Goal: Task Accomplishment & Management: Complete application form

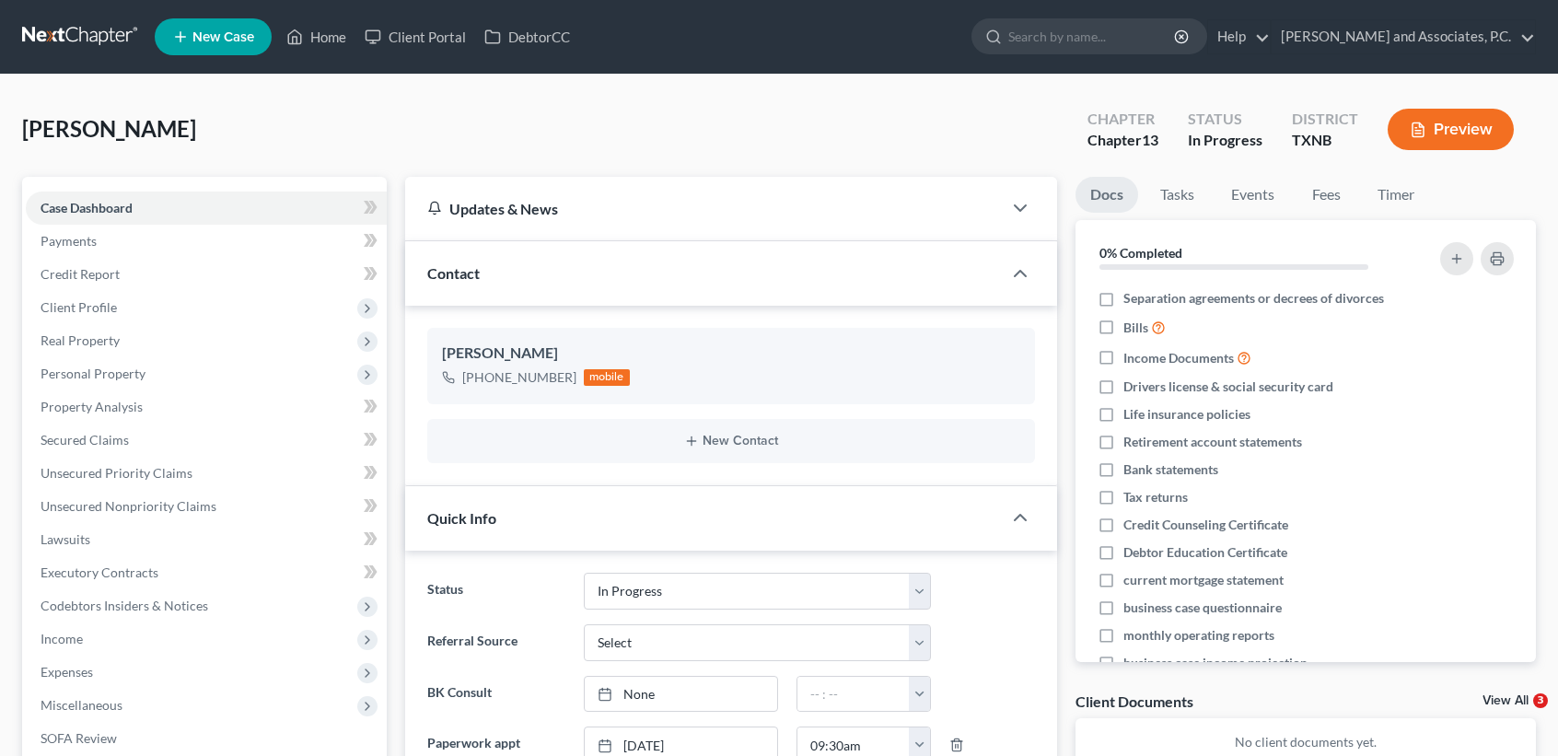
select select "7"
select select "0"
click at [351, 28] on link "Home" at bounding box center [316, 36] width 78 height 33
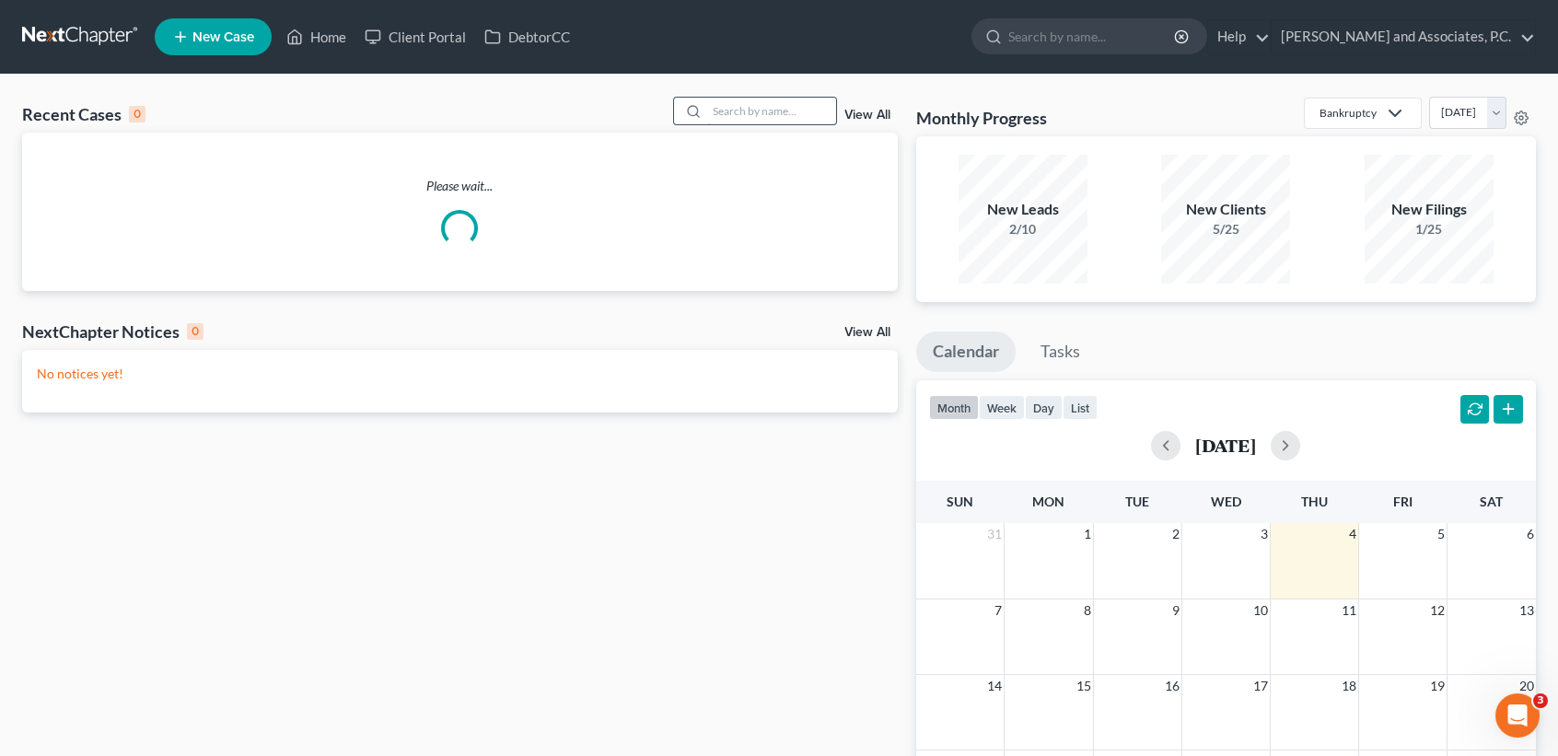
click at [771, 101] on input "search" at bounding box center [771, 111] width 129 height 27
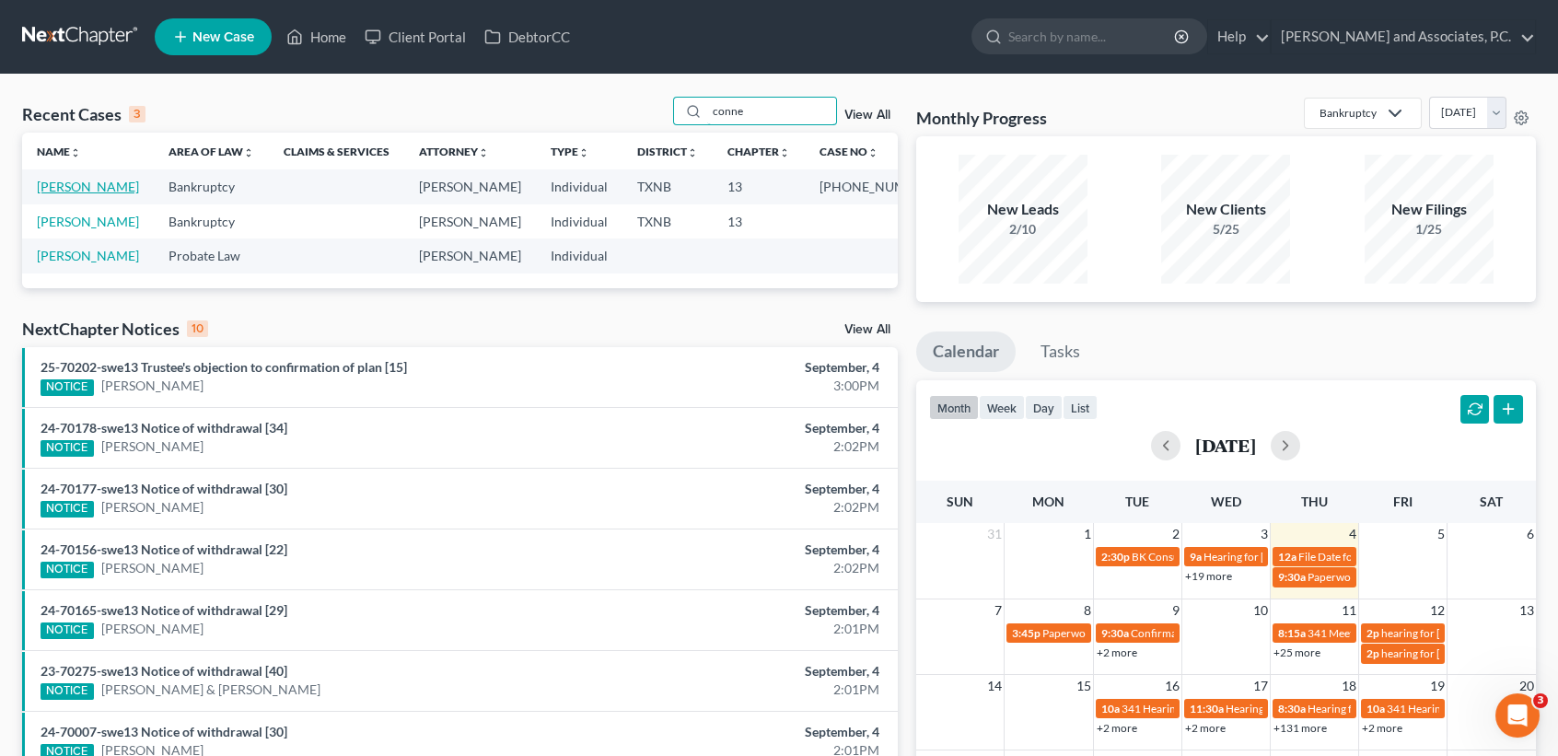
type input "conne"
click at [82, 180] on link "[PERSON_NAME]" at bounding box center [88, 187] width 102 height 16
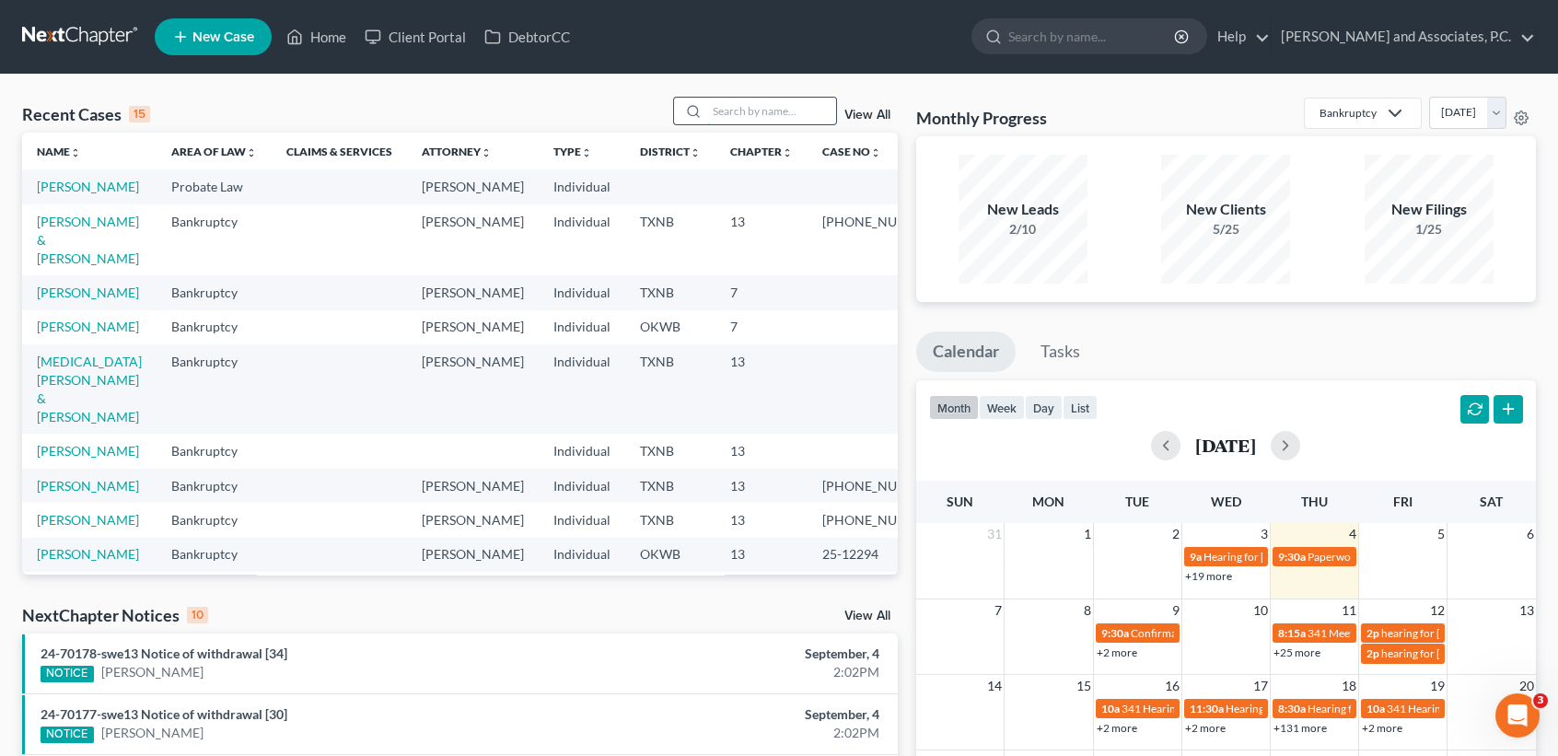
click at [784, 110] on input "search" at bounding box center [771, 111] width 129 height 27
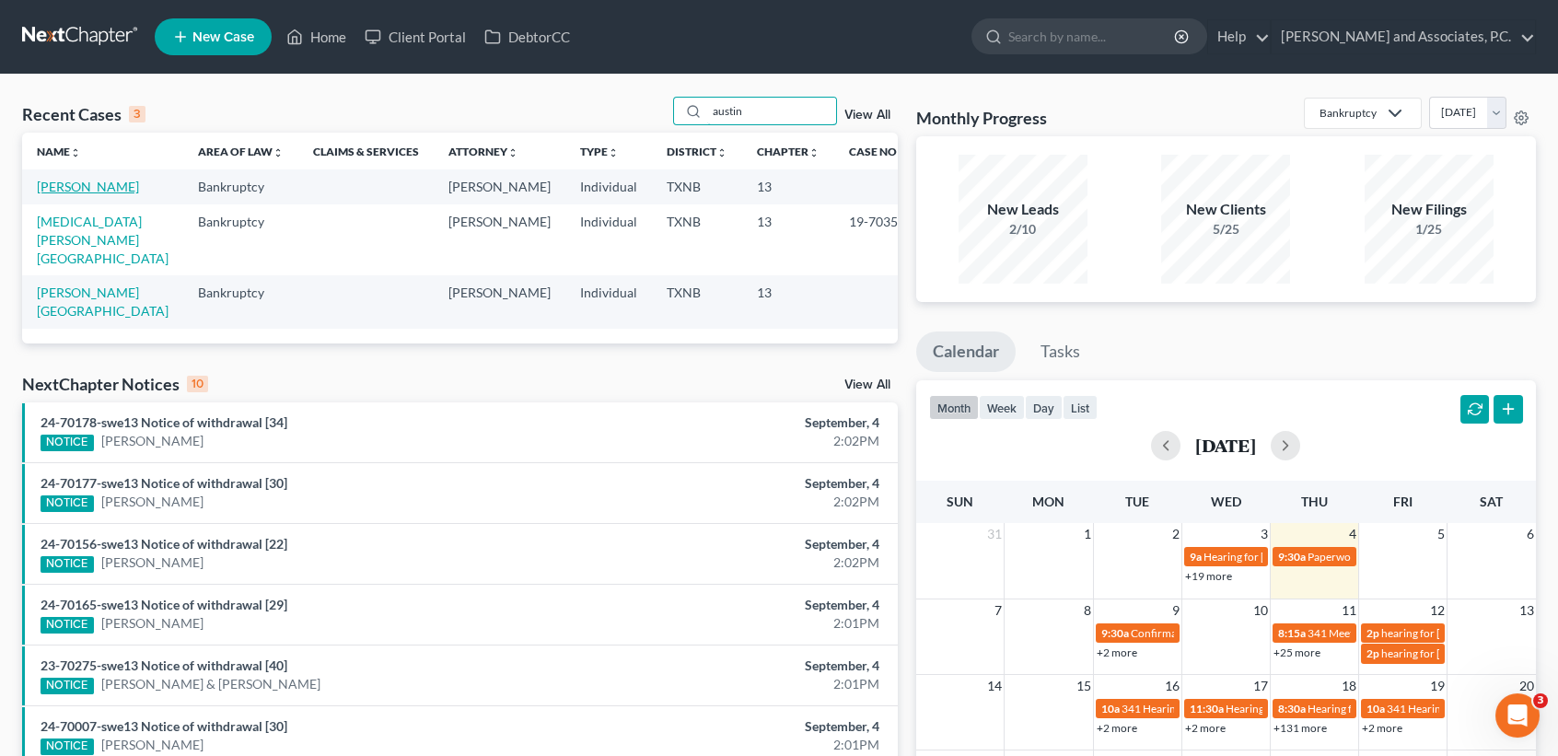
type input "austin"
click at [65, 185] on link "[PERSON_NAME]" at bounding box center [88, 187] width 102 height 16
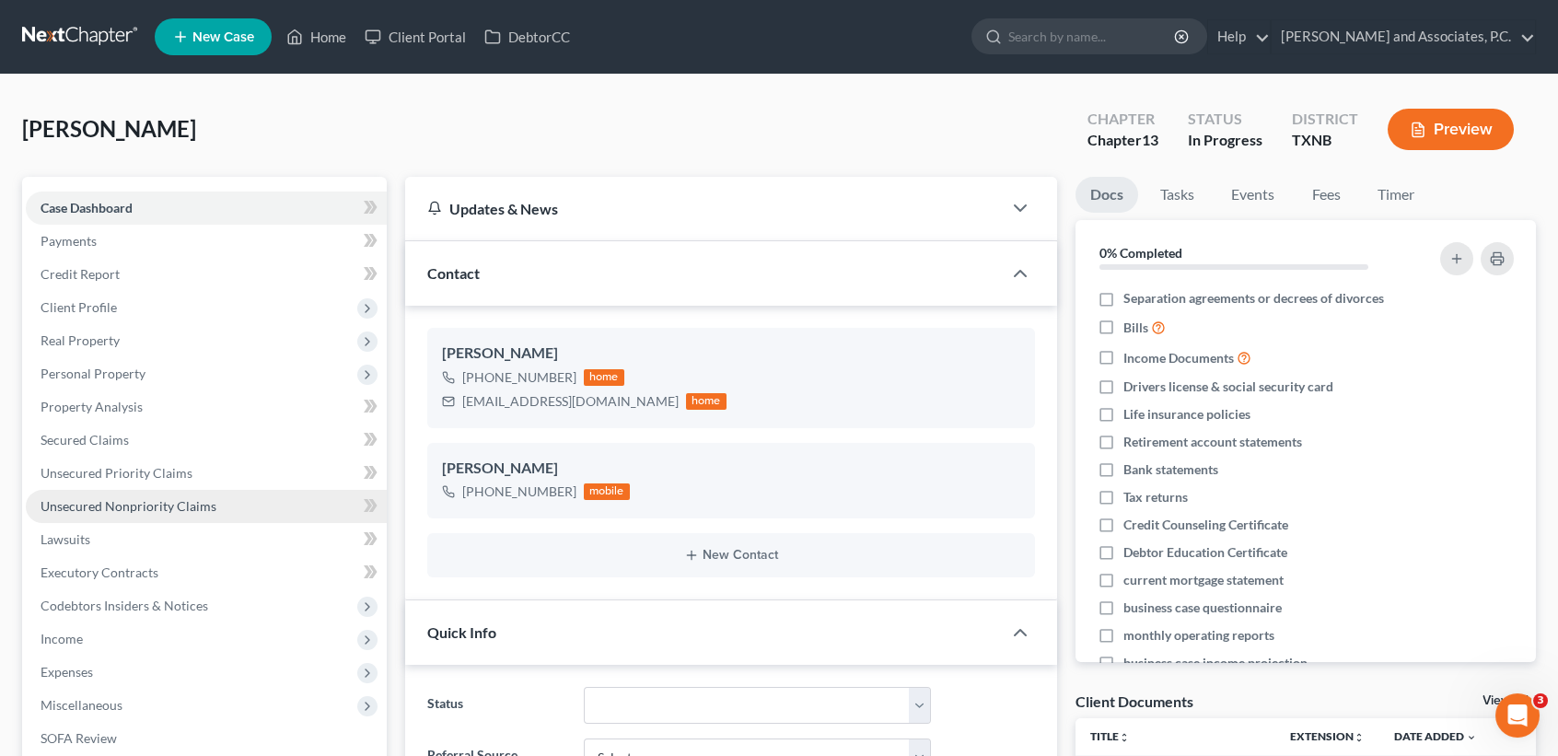
click at [68, 502] on span "Unsecured Nonpriority Claims" at bounding box center [129, 506] width 176 height 16
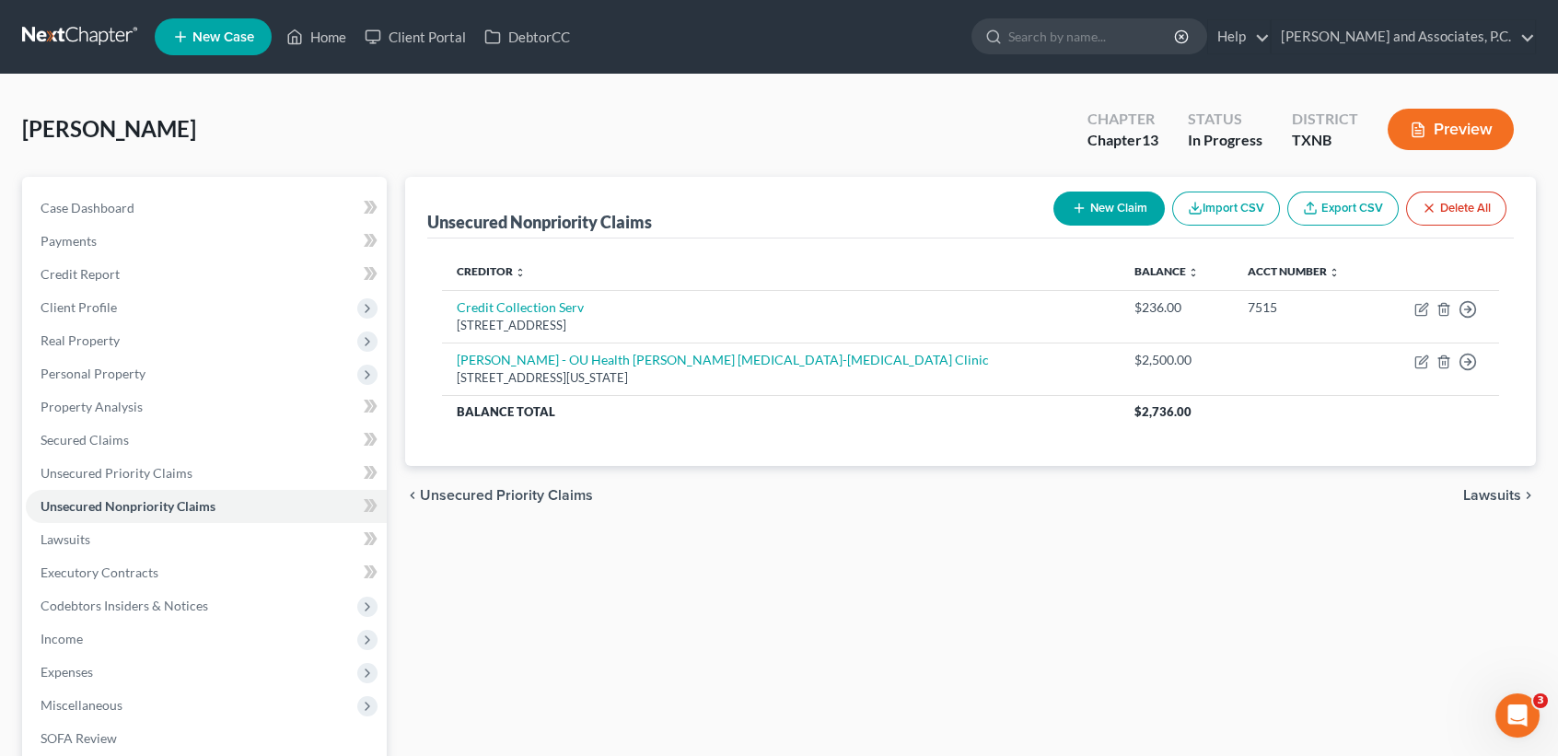
click at [1062, 197] on button "New Claim" at bounding box center [1108, 209] width 111 height 34
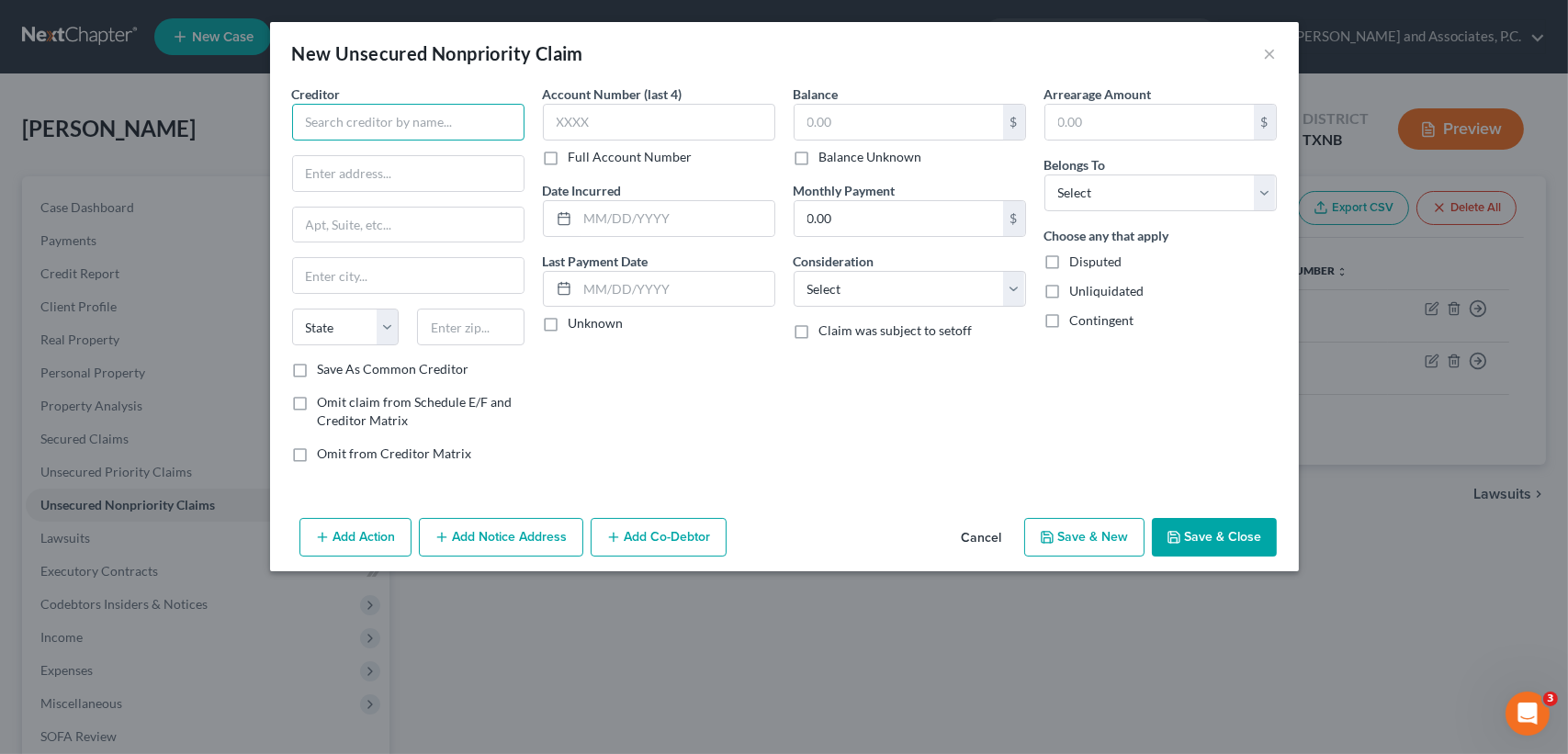
click at [412, 111] on input "text" at bounding box center [408, 122] width 232 height 37
type input "Credence Resource Management, LLC"
type input "PO Box 2420"
type input "48195"
type input "Southgate"
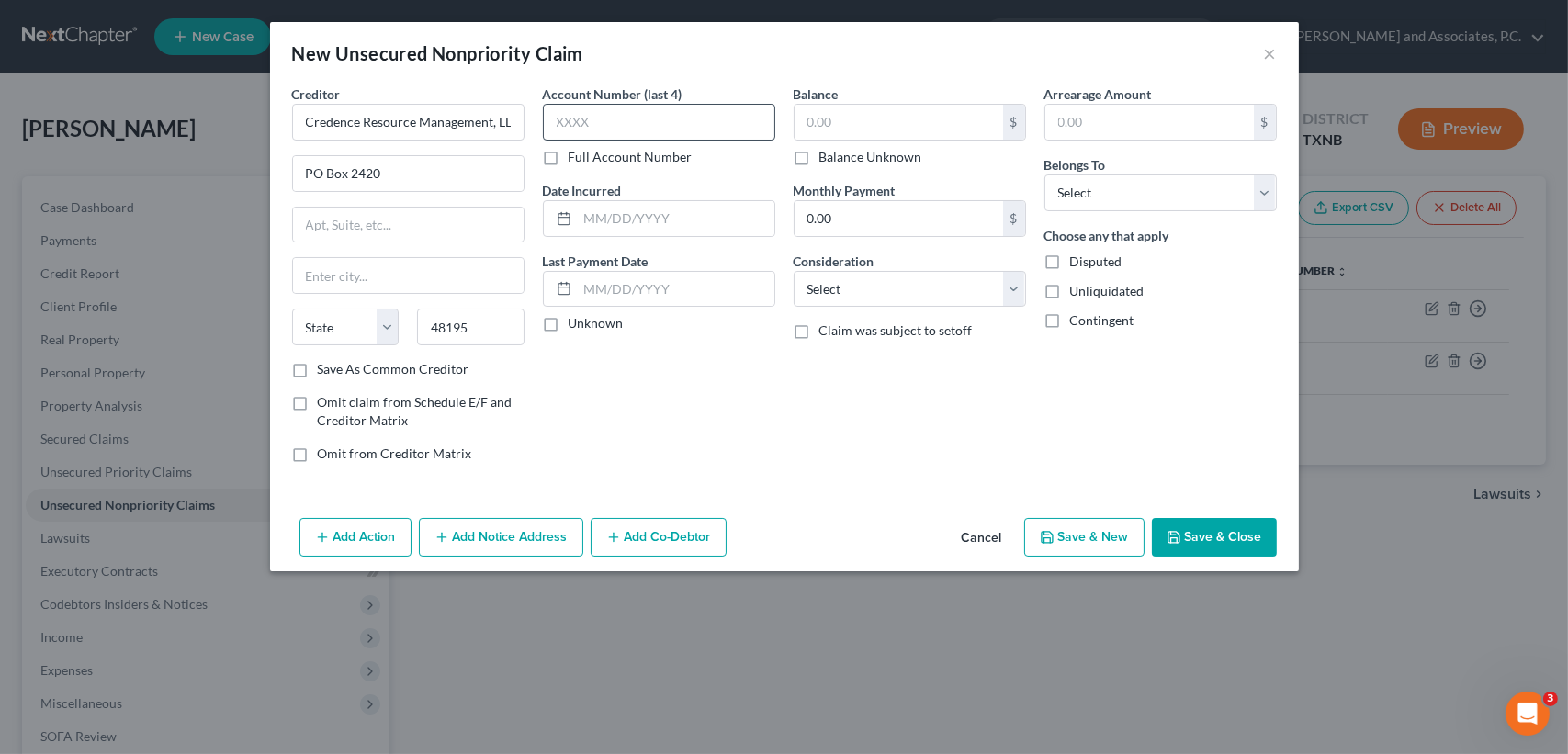
select select "23"
click at [697, 112] on input "text" at bounding box center [658, 122] width 232 height 37
type input "1972"
click at [864, 114] on input "text" at bounding box center [898, 122] width 208 height 35
type input "132.46"
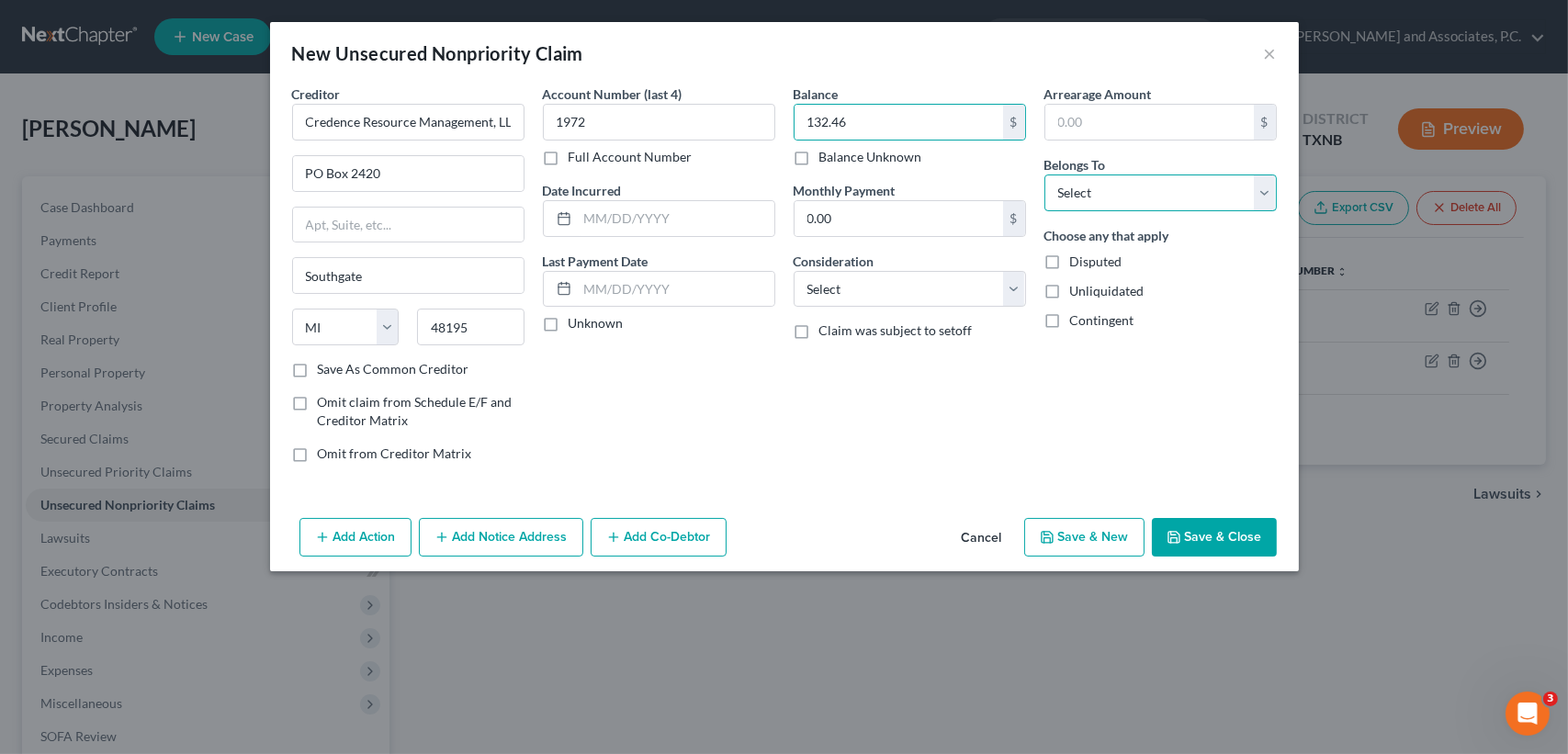
click at [1126, 197] on select "Select Debtor 1 Only Debtor 2 Only Debtor 1 And Debtor 2 Only At Least One Of T…" at bounding box center [1160, 192] width 232 height 37
click at [1044, 175] on select "Select Debtor 1 Only Debtor 2 Only Debtor 1 And Debtor 2 Only At Least One Of T…" at bounding box center [1160, 192] width 232 height 37
click at [1183, 178] on select "Select Debtor 1 Only Debtor 2 Only Debtor 1 And Debtor 2 Only At Least One Of T…" at bounding box center [1160, 192] width 232 height 37
select select "0"
click at [1044, 175] on select "Select Debtor 1 Only Debtor 2 Only Debtor 1 And Debtor 2 Only At Least One Of T…" at bounding box center [1160, 192] width 232 height 37
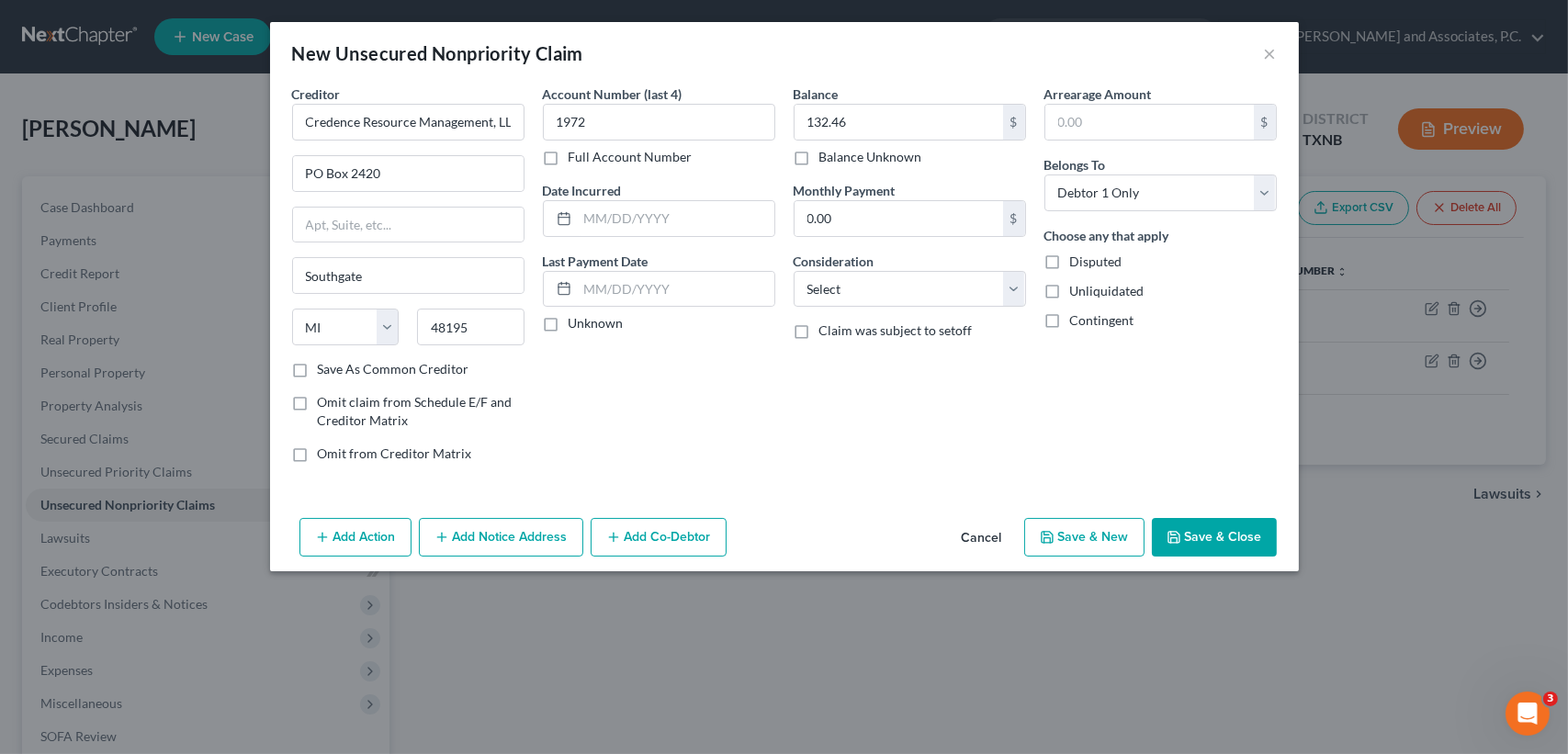
click at [1202, 362] on div "Arrearage Amount $ Belongs To * Select Debtor 1 Only Debtor 2 Only Debtor 1 And…" at bounding box center [1160, 281] width 250 height 393
click at [534, 539] on button "Add Notice Address" at bounding box center [501, 537] width 165 height 39
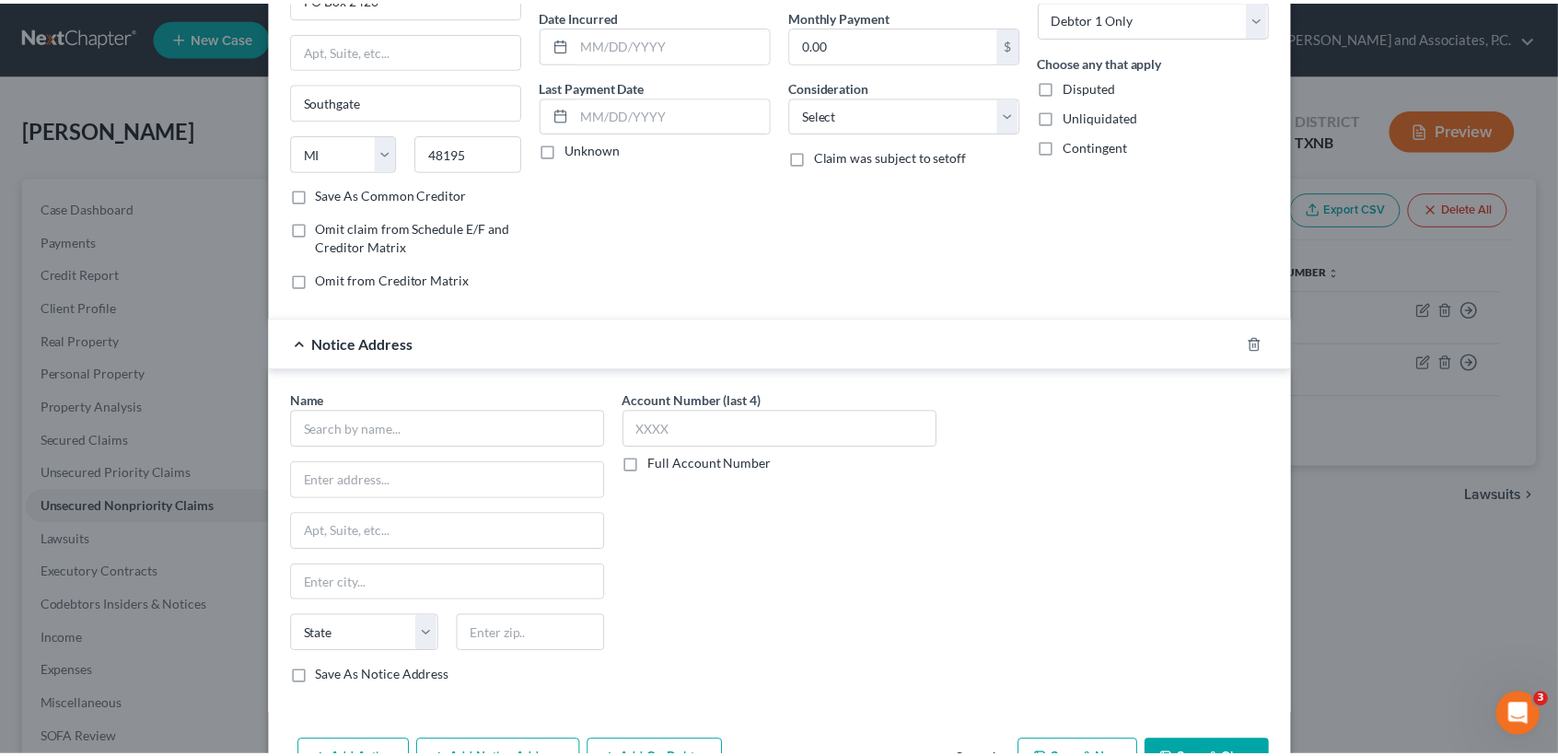
scroll to position [232, 0]
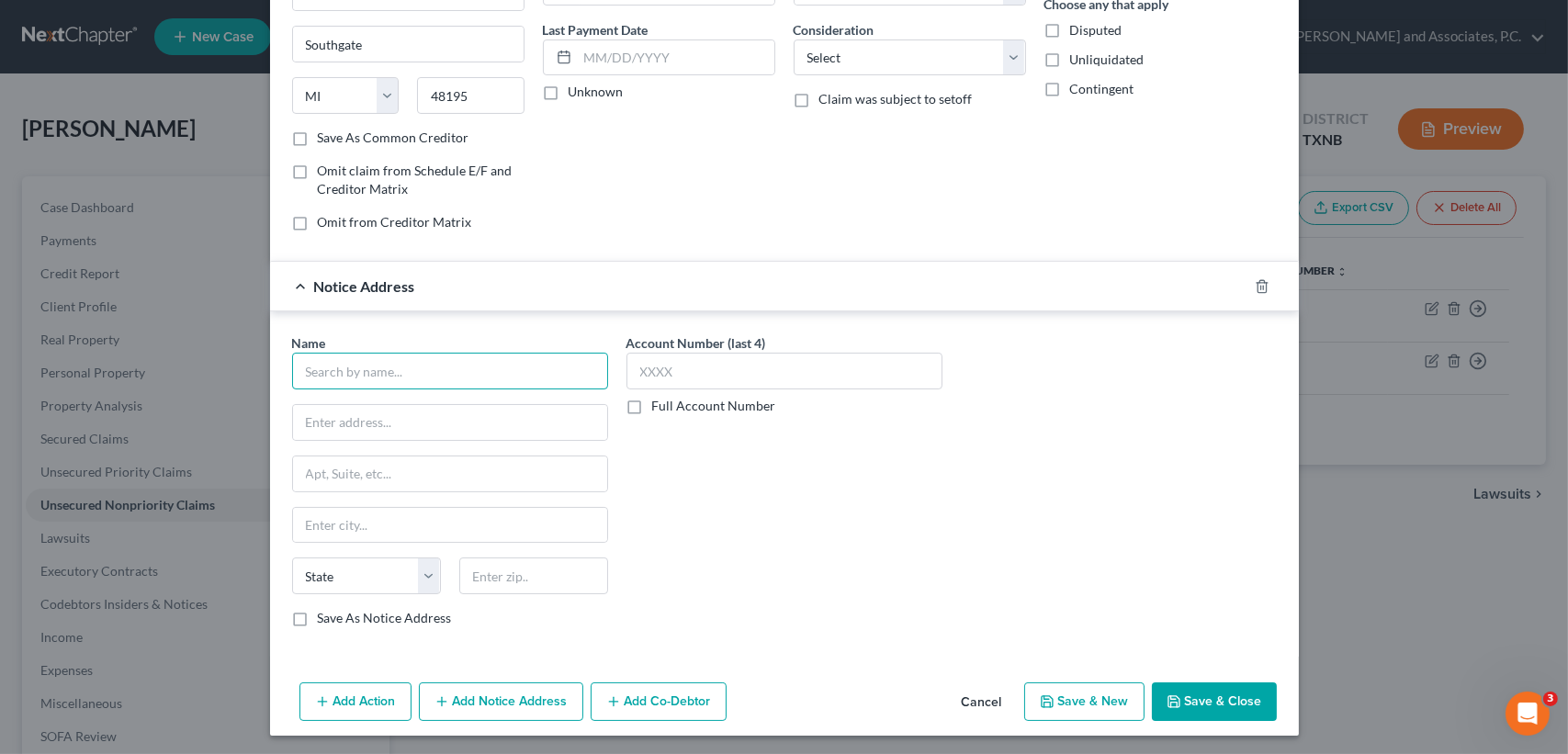
click at [378, 366] on input "text" at bounding box center [450, 371] width 316 height 37
paste input "American Medical Response"
type input "American Medical Response"
paste input "[STREET_ADDRESS]"
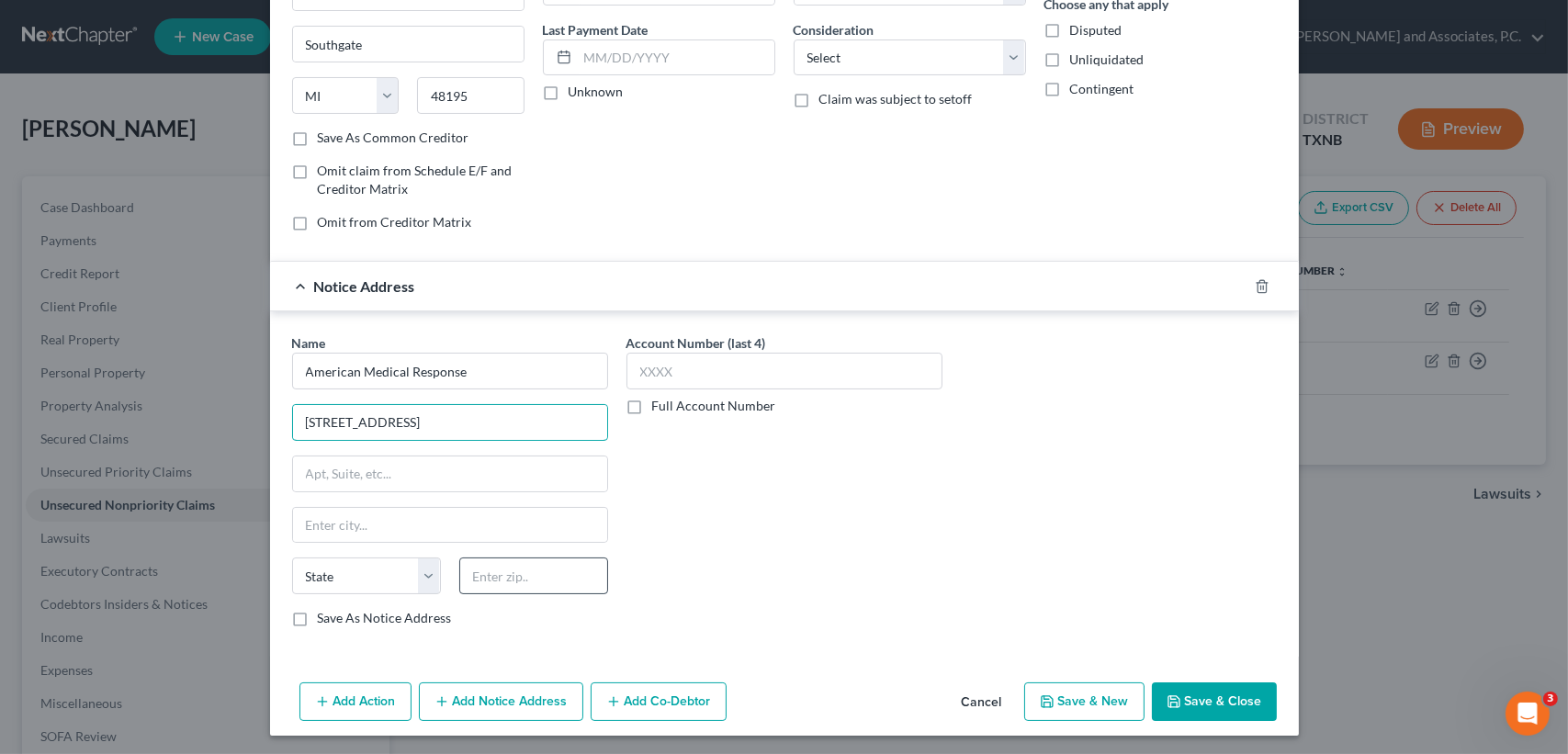
type input "[STREET_ADDRESS]"
click at [490, 577] on input "text" at bounding box center [533, 575] width 149 height 37
type input "76309"
type input "[GEOGRAPHIC_DATA]"
select select "45"
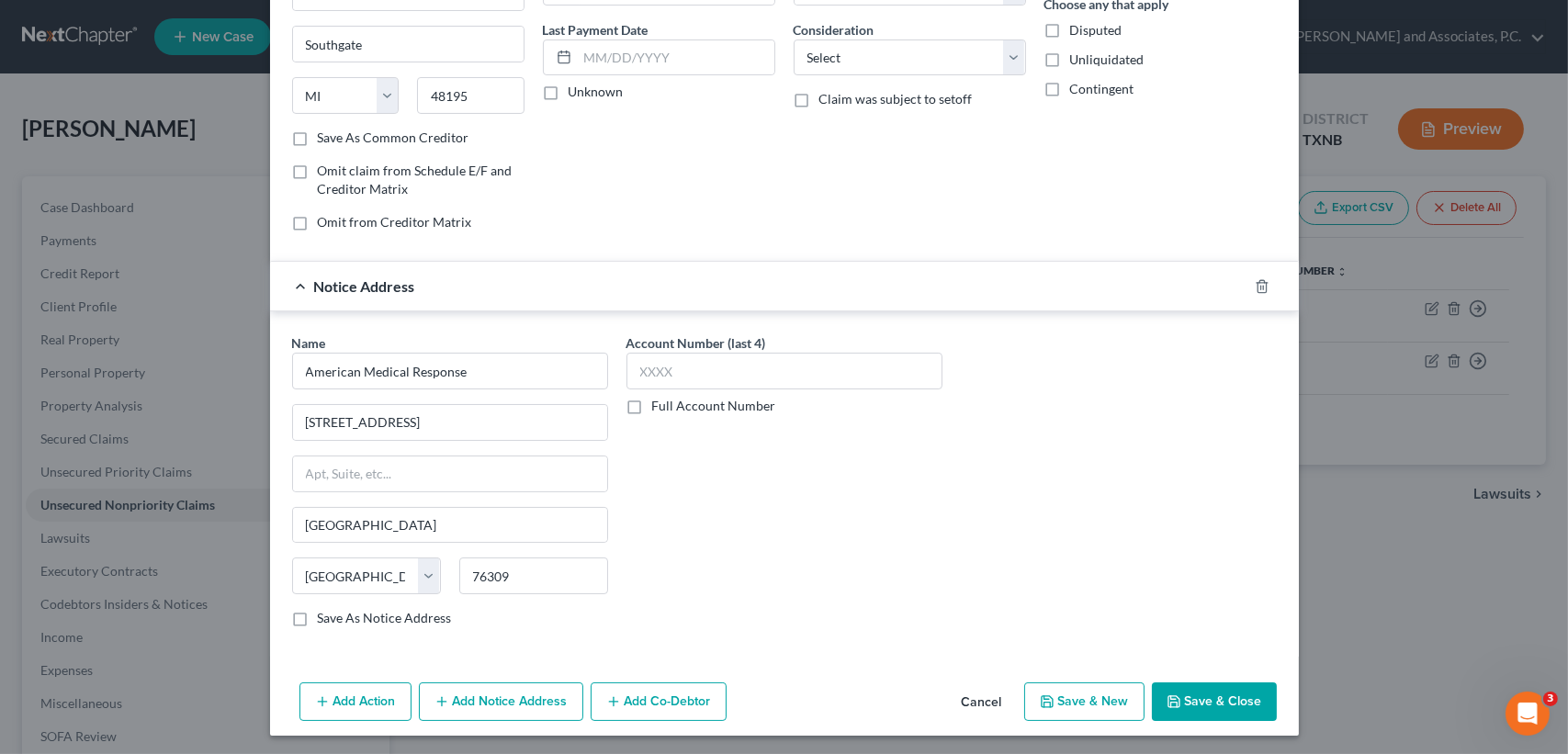
click at [1264, 689] on button "Save & Close" at bounding box center [1214, 701] width 125 height 39
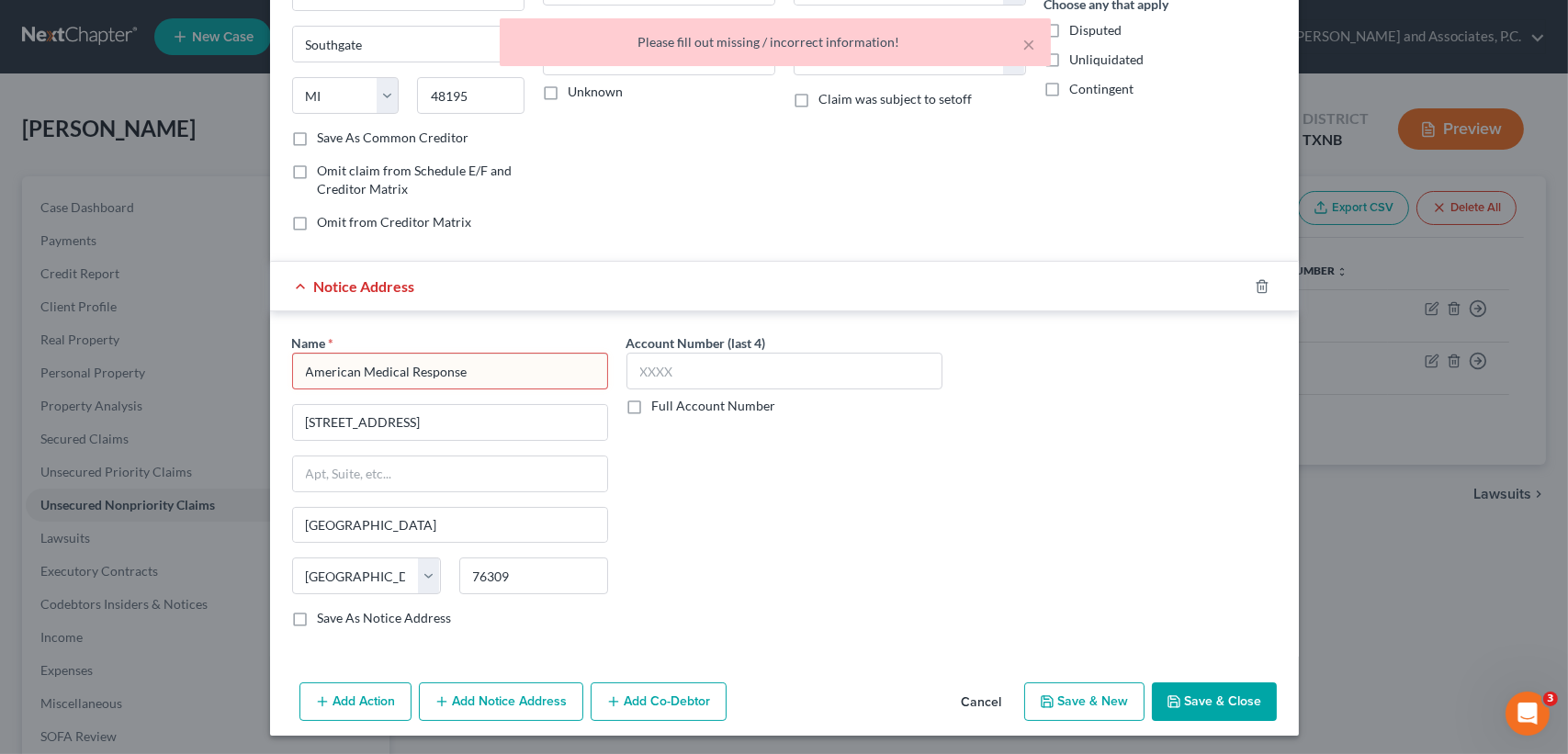
click at [270, 371] on div "Name * American Medical Response [GEOGRAPHIC_DATA] [US_STATE][GEOGRAPHIC_DATA] …" at bounding box center [784, 484] width 1028 height 345
click at [292, 365] on input "American Medical Response" at bounding box center [450, 371] width 316 height 37
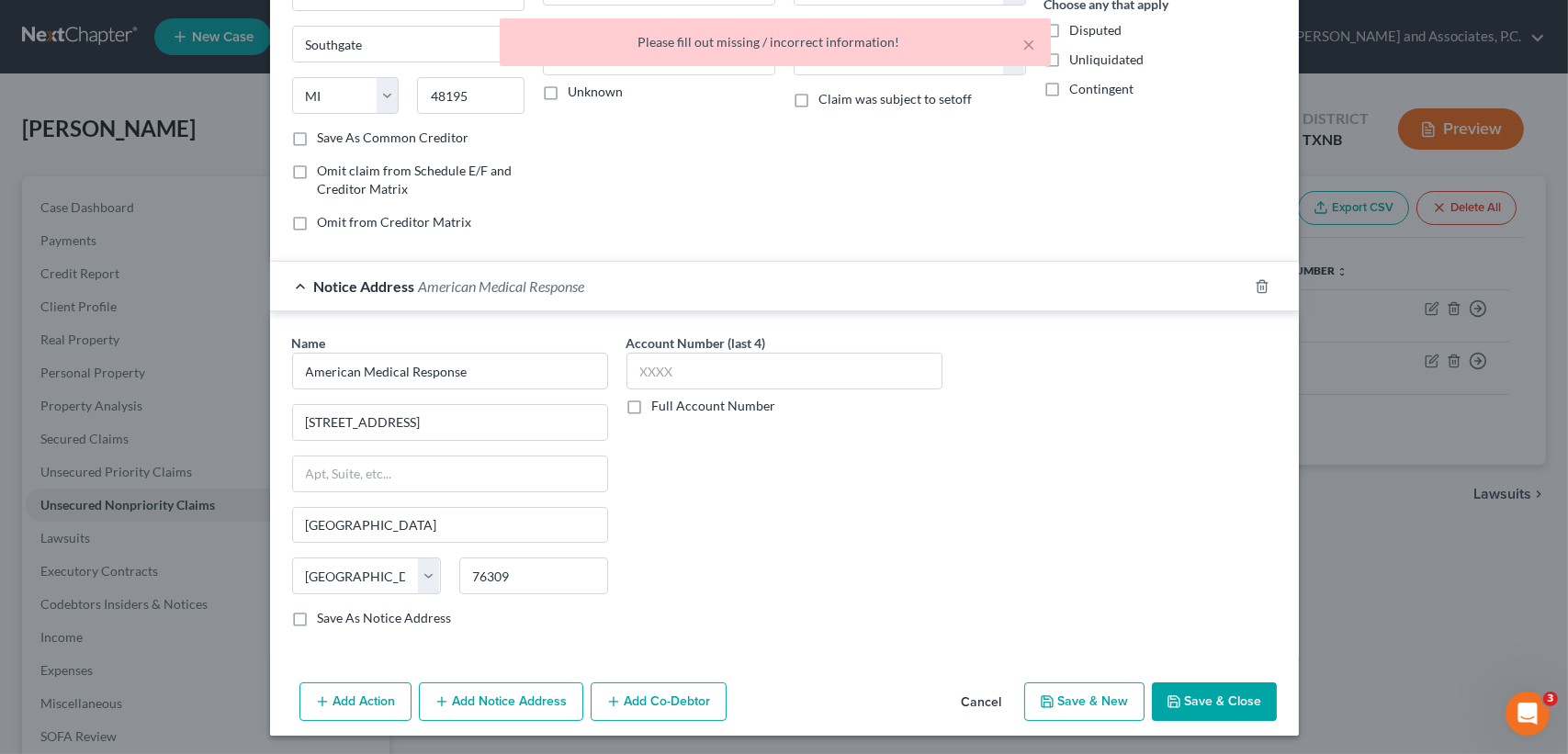
click at [1168, 703] on icon "button" at bounding box center [1173, 701] width 11 height 11
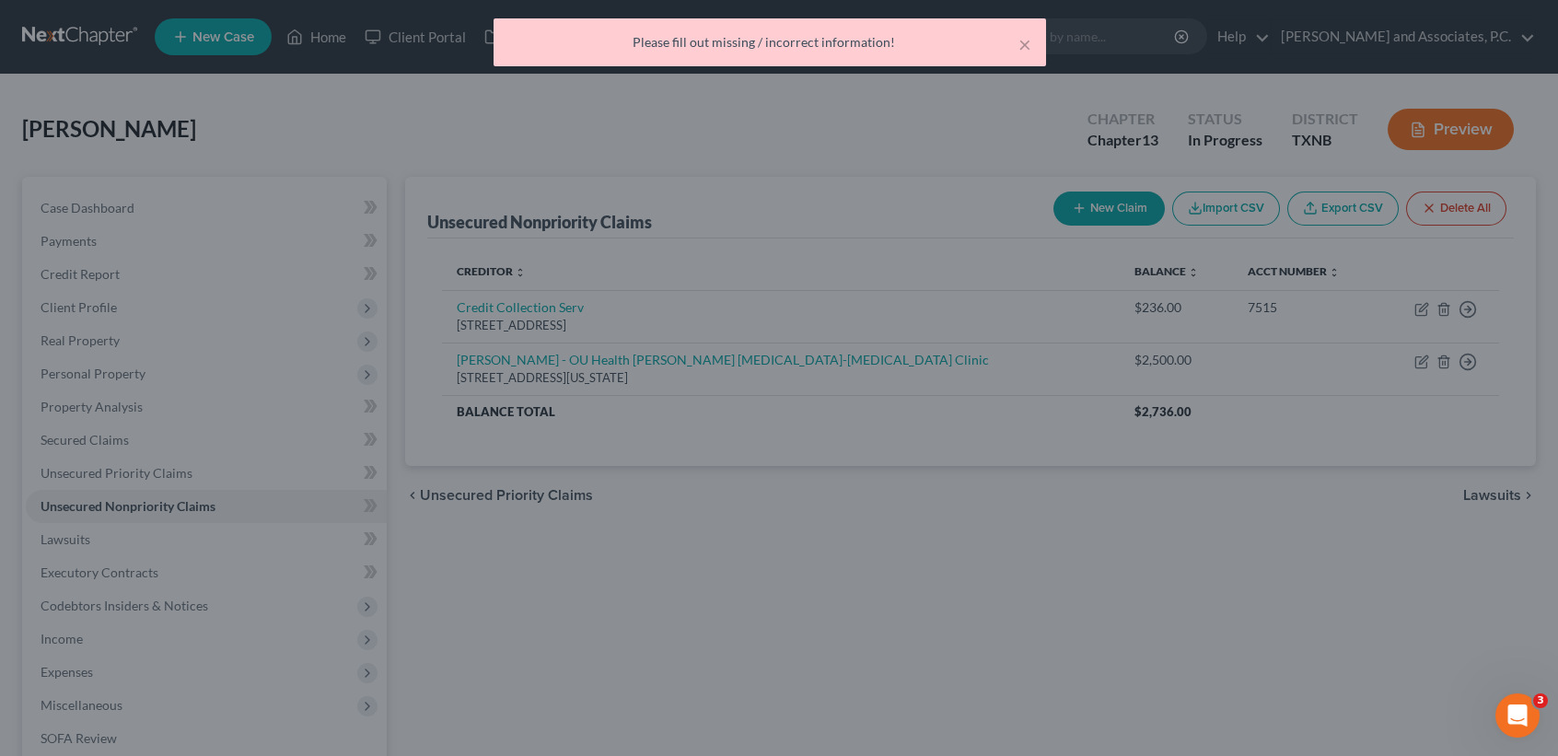
scroll to position [0, 0]
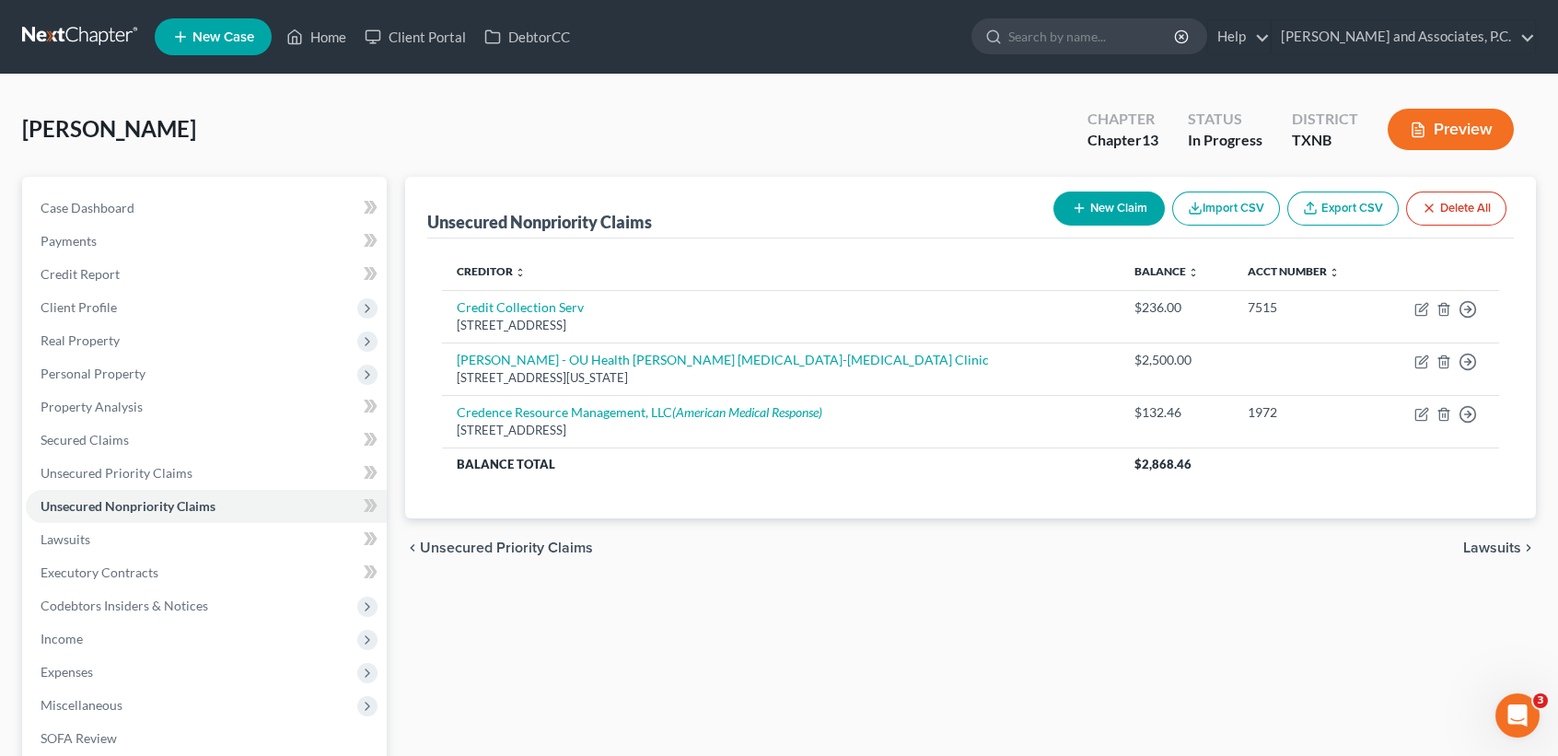
click at [1147, 218] on button "New Claim" at bounding box center [1108, 209] width 111 height 34
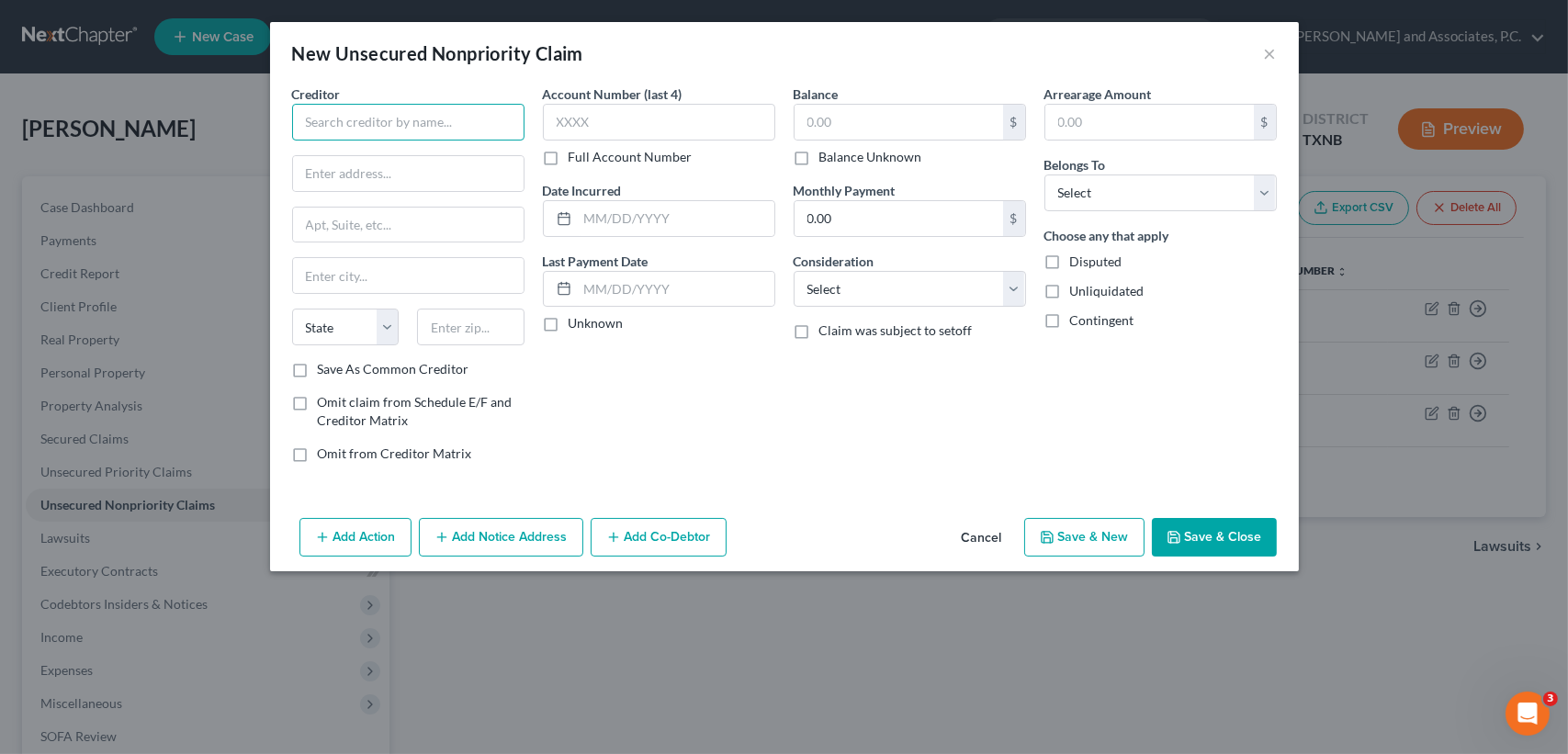
click at [390, 132] on input "text" at bounding box center [408, 122] width 232 height 37
type input "PrePass"
drag, startPoint x: 456, startPoint y: 175, endPoint x: 353, endPoint y: 173, distance: 103.0
click at [351, 172] on input "PO Box 392588" at bounding box center [408, 174] width 230 height 35
type input "PO Box 932588"
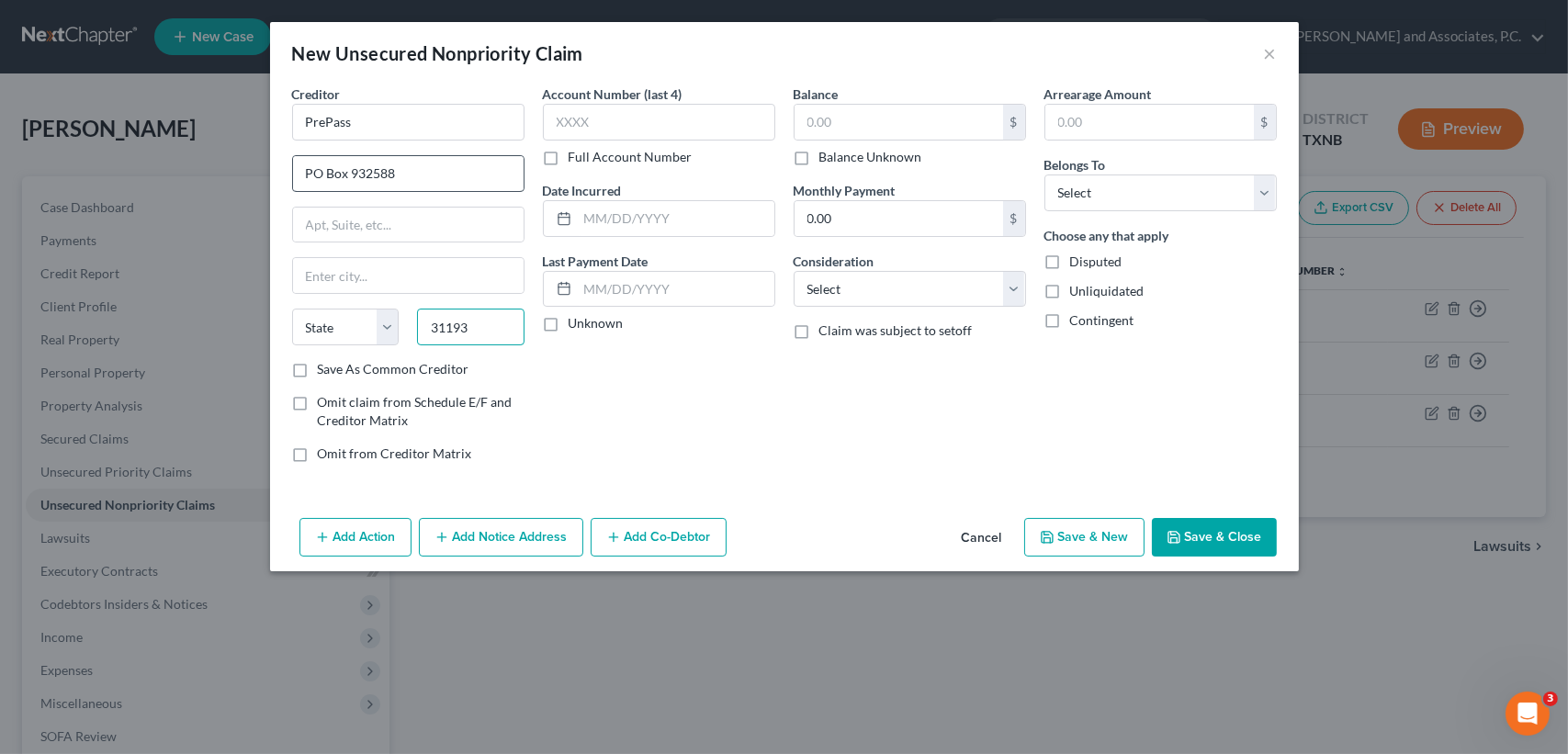
type input "31193"
type input "[GEOGRAPHIC_DATA]"
select select "10"
click at [945, 122] on input "text" at bounding box center [898, 122] width 208 height 35
type input "43.60"
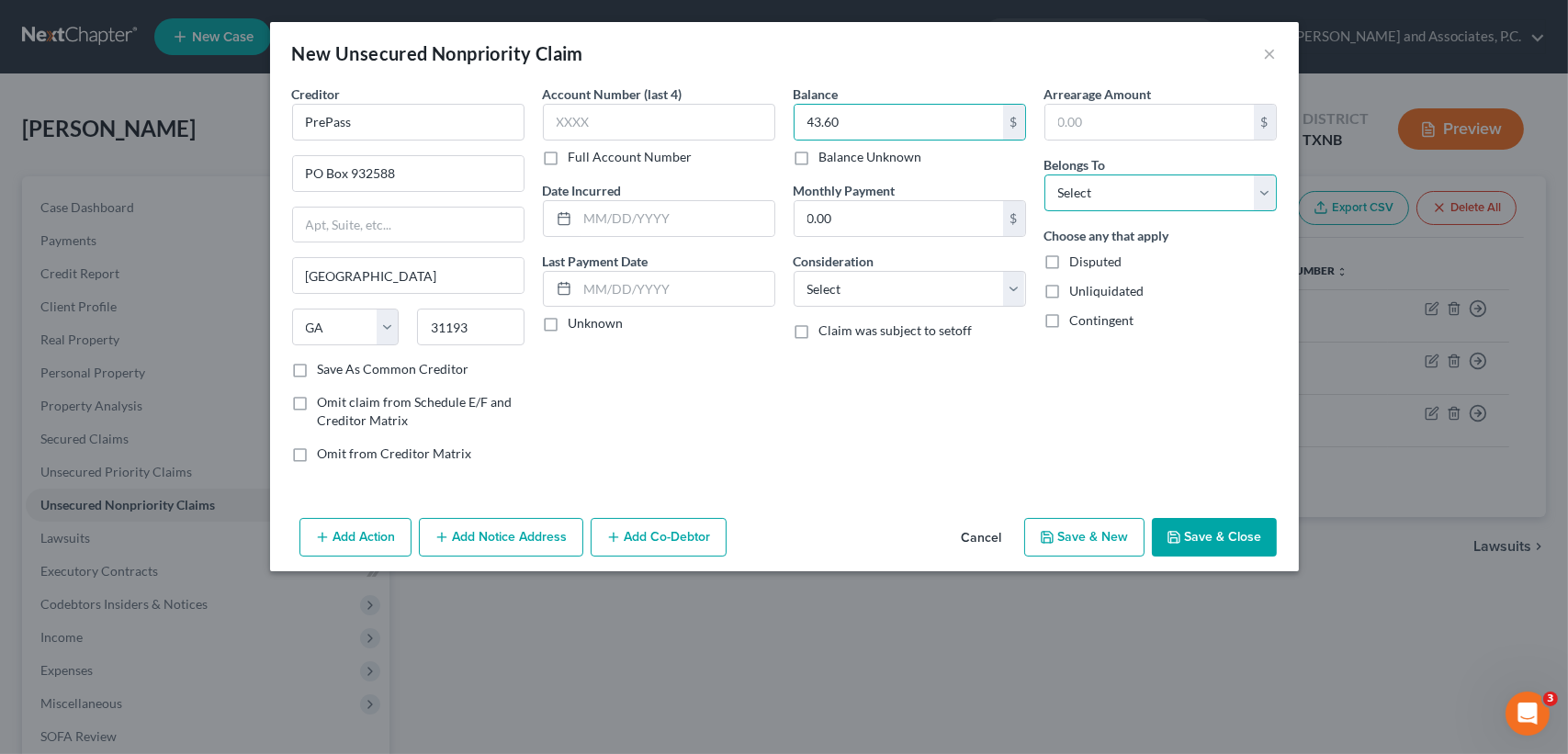
click at [1095, 202] on select "Select Debtor 1 Only Debtor 2 Only Debtor 1 And Debtor 2 Only At Least One Of T…" at bounding box center [1160, 192] width 232 height 37
select select "0"
click at [1044, 175] on select "Select Debtor 1 Only Debtor 2 Only Debtor 1 And Debtor 2 Only At Least One Of T…" at bounding box center [1160, 192] width 232 height 37
click at [1205, 551] on button "Save & Close" at bounding box center [1214, 537] width 125 height 39
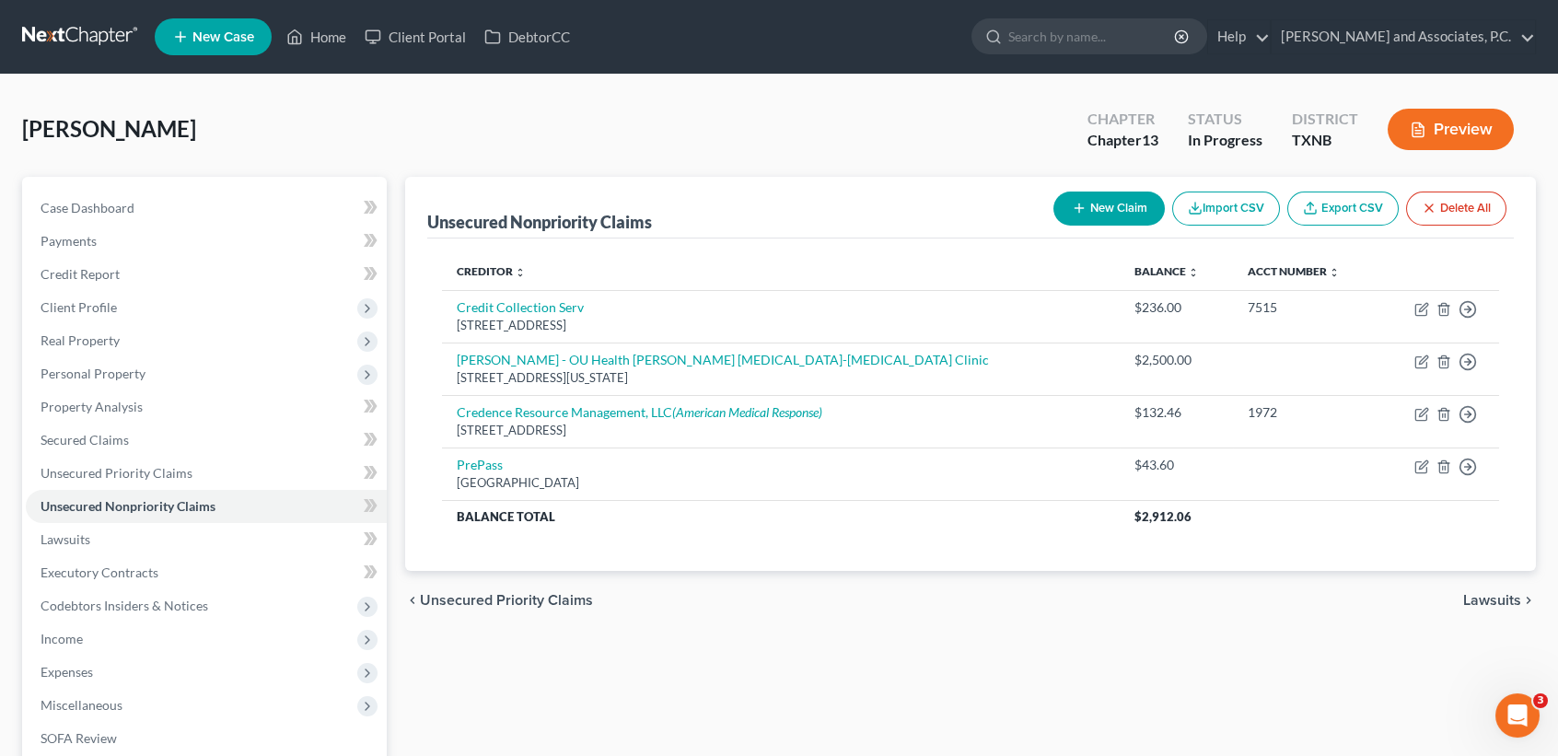
click at [1086, 208] on button "New Claim" at bounding box center [1108, 209] width 111 height 34
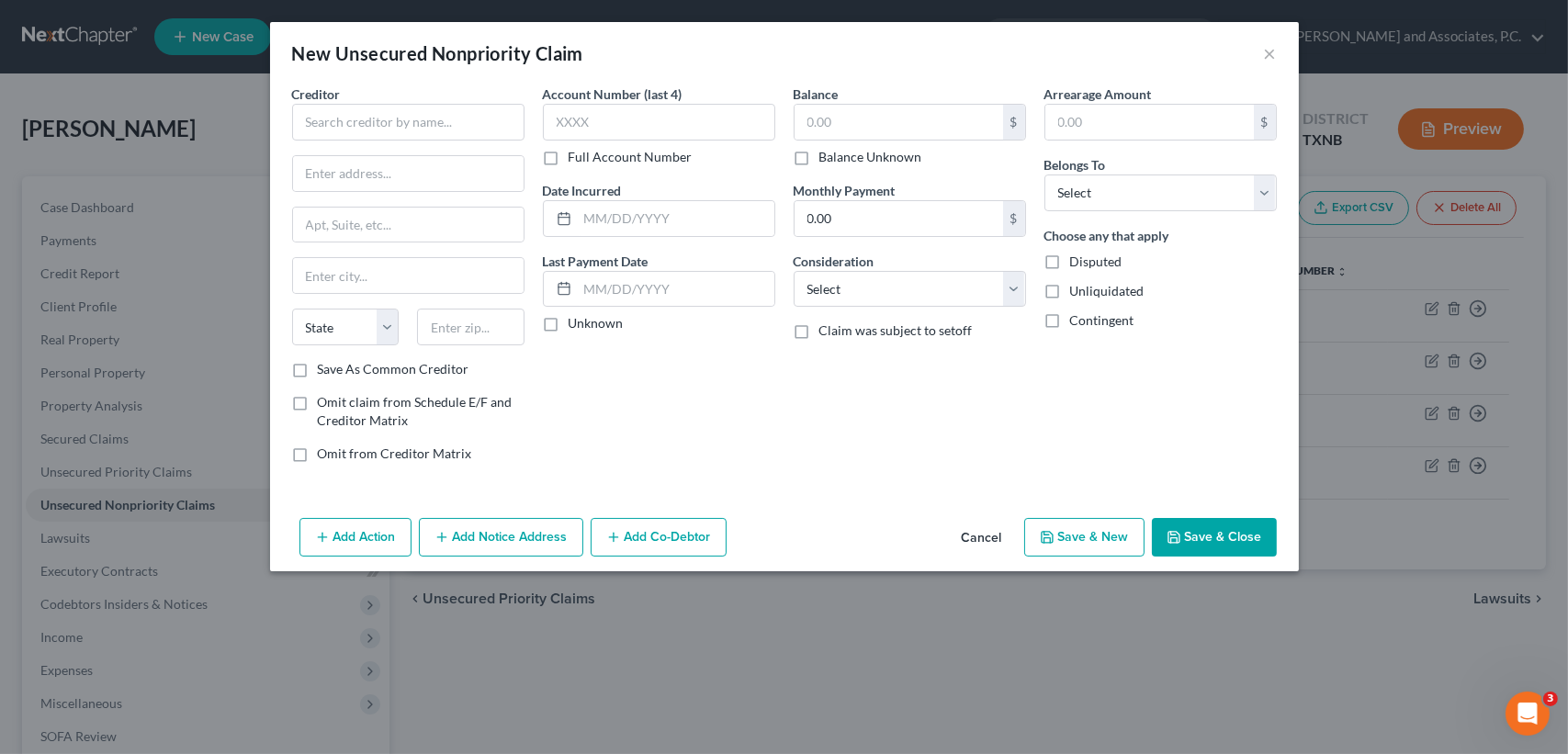
click at [1014, 532] on button "Cancel" at bounding box center [981, 538] width 70 height 37
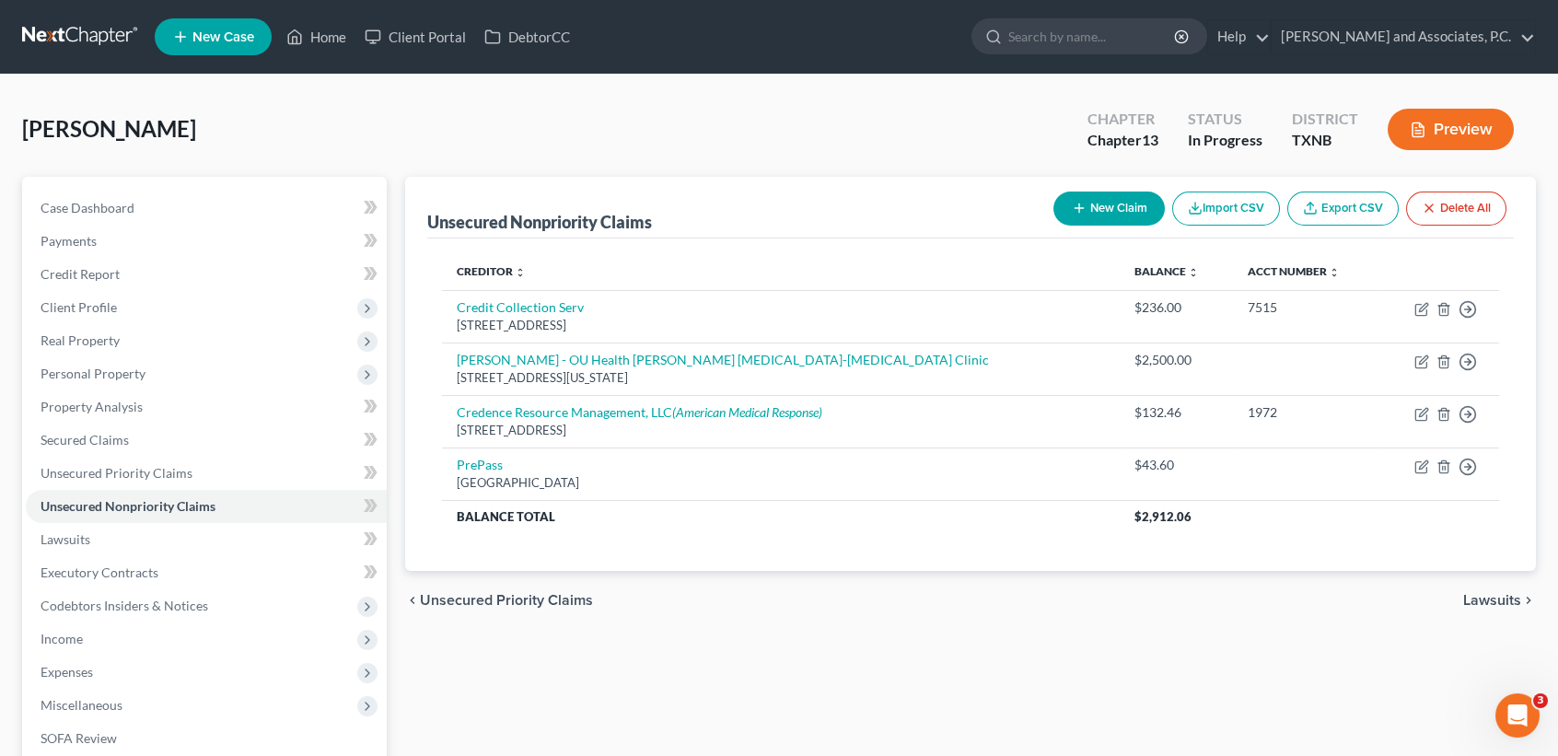
click at [1137, 203] on button "New Claim" at bounding box center [1108, 209] width 111 height 34
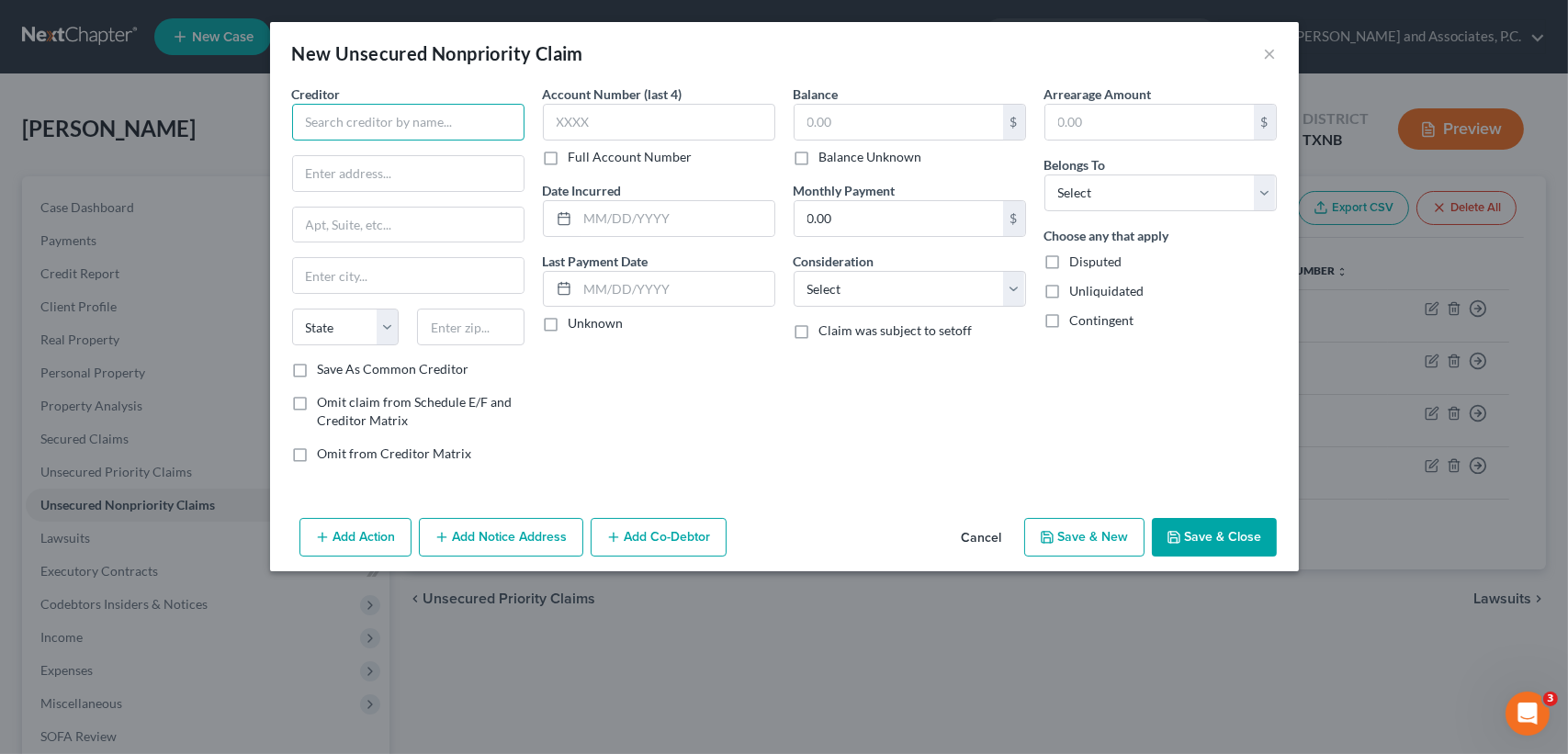
click at [346, 132] on input "text" at bounding box center [408, 122] width 232 height 37
type input "Southwest Credit"
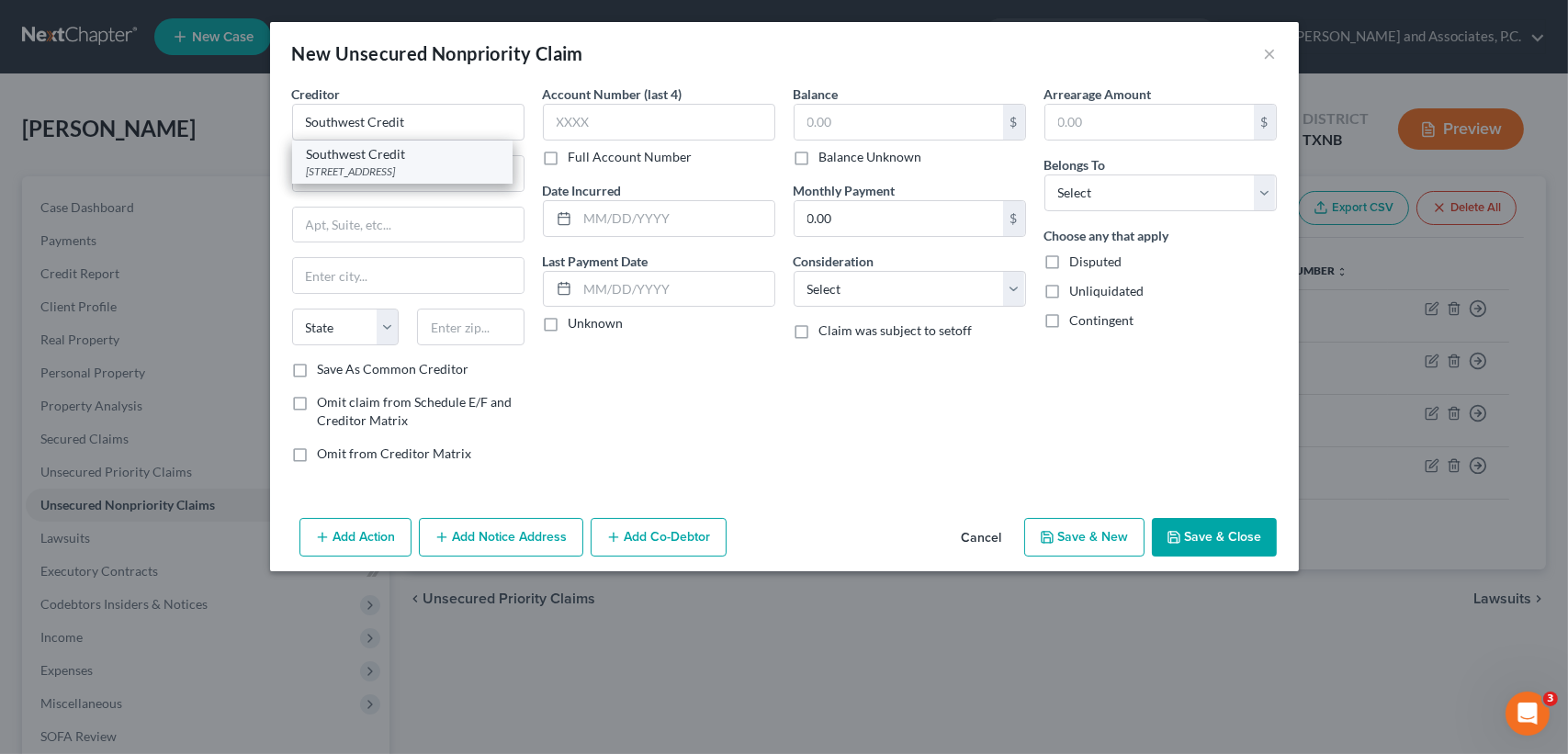
click at [344, 167] on div "[STREET_ADDRESS]" at bounding box center [403, 172] width 192 height 16
type input "[STREET_ADDRESS]"
type input "Carrollton"
select select "45"
type input "75007"
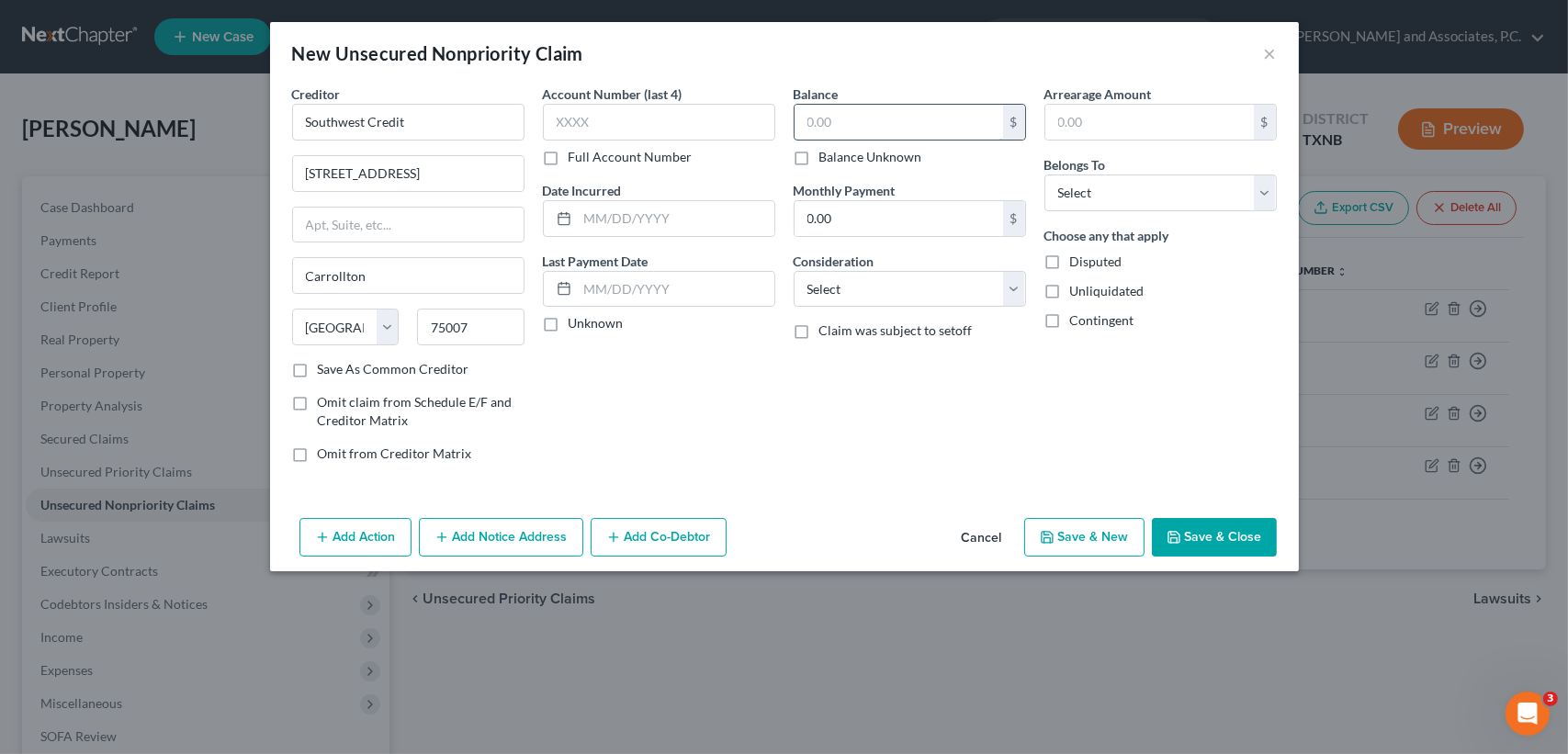
click at [864, 120] on input "text" at bounding box center [898, 122] width 208 height 35
type input "1"
type input "276.00"
drag, startPoint x: 1058, startPoint y: 177, endPoint x: 1083, endPoint y: 203, distance: 36.1
click at [1060, 179] on select "Select Debtor 1 Only Debtor 2 Only Debtor 1 And Debtor 2 Only At Least One Of T…" at bounding box center [1160, 192] width 232 height 37
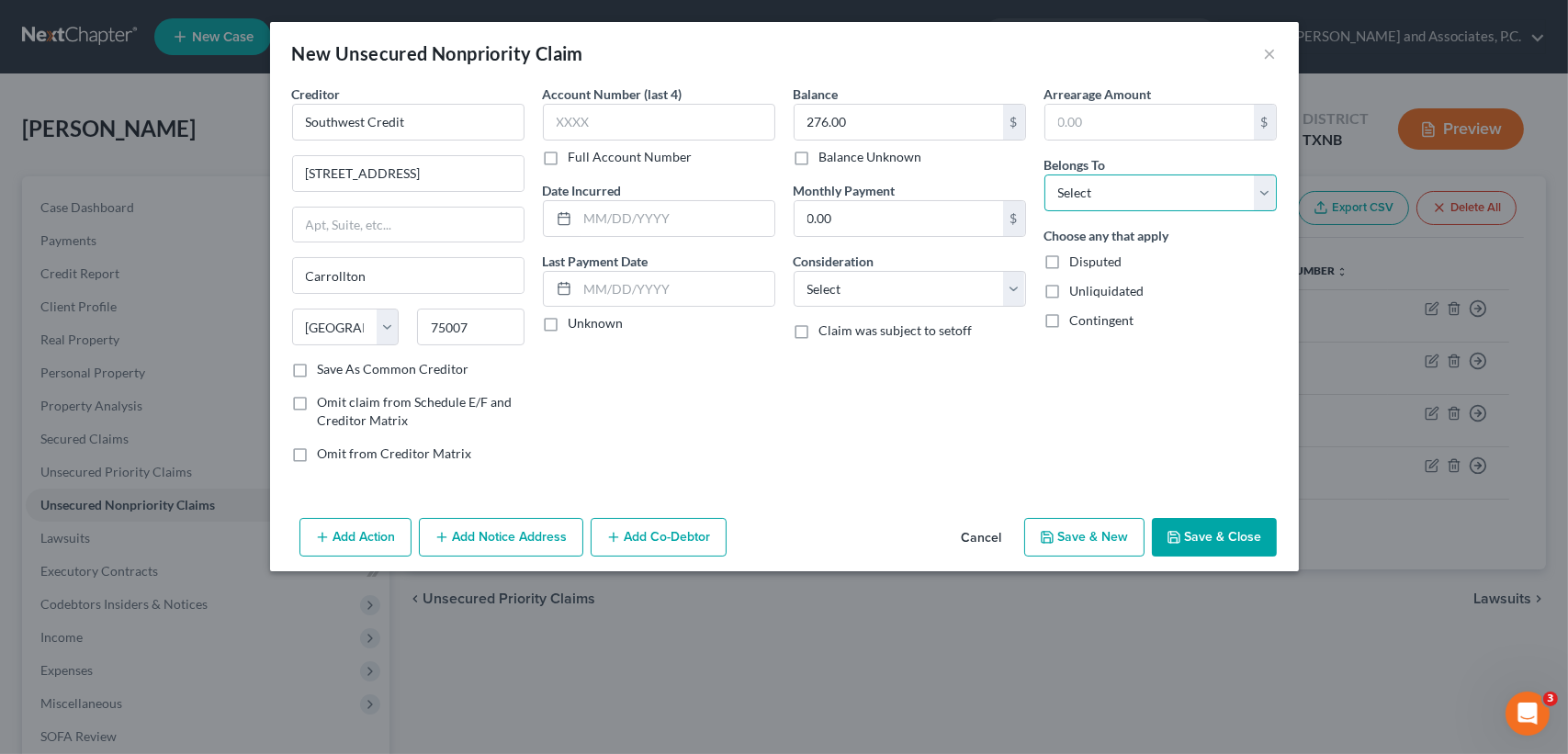
select select "0"
click at [1044, 175] on select "Select Debtor 1 Only Debtor 2 Only Debtor 1 And Debtor 2 Only At Least One Of T…" at bounding box center [1160, 192] width 232 height 37
drag, startPoint x: 1246, startPoint y: 578, endPoint x: 1249, endPoint y: 555, distance: 23.2
click at [1246, 573] on div "New Unsecured Nonpriority Claim × Creditor * Southwest Credit [STREET_ADDRESS][…" at bounding box center [784, 377] width 1568 height 754
click at [1251, 548] on button "Save & Close" at bounding box center [1214, 537] width 125 height 39
